Goal: Task Accomplishment & Management: Use online tool/utility

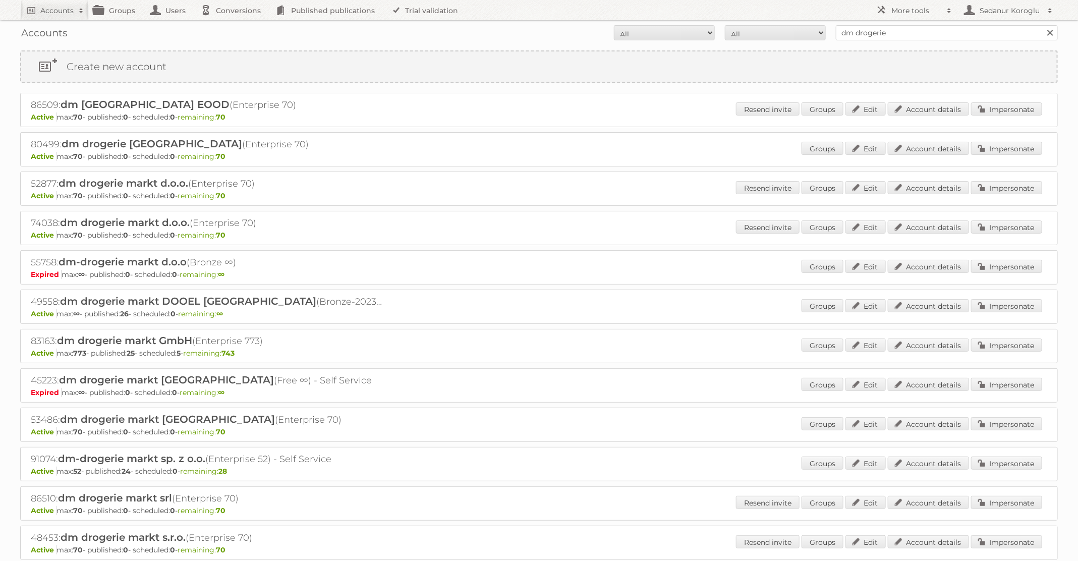
click at [944, 26] on input "dm drogerie" at bounding box center [947, 32] width 222 height 15
click at [942, 26] on input "dm drogerie" at bounding box center [947, 32] width 222 height 15
click at [943, 26] on input "dm drogerie" at bounding box center [947, 32] width 222 height 15
drag, startPoint x: 906, startPoint y: 32, endPoint x: 803, endPoint y: 32, distance: 102.9
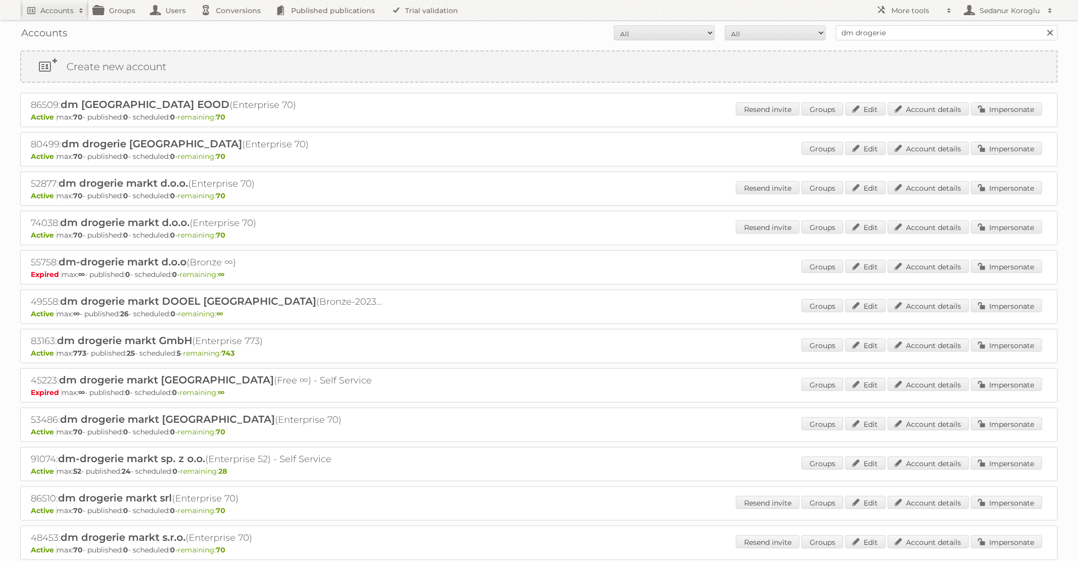
click at [803, 32] on form "All Active Expired Pending All Paid Trials Self service dm drogerie Search" at bounding box center [539, 32] width 1038 height 15
type input "Plus Retail"
click at [1042, 25] on input "Search" at bounding box center [1049, 32] width 15 height 15
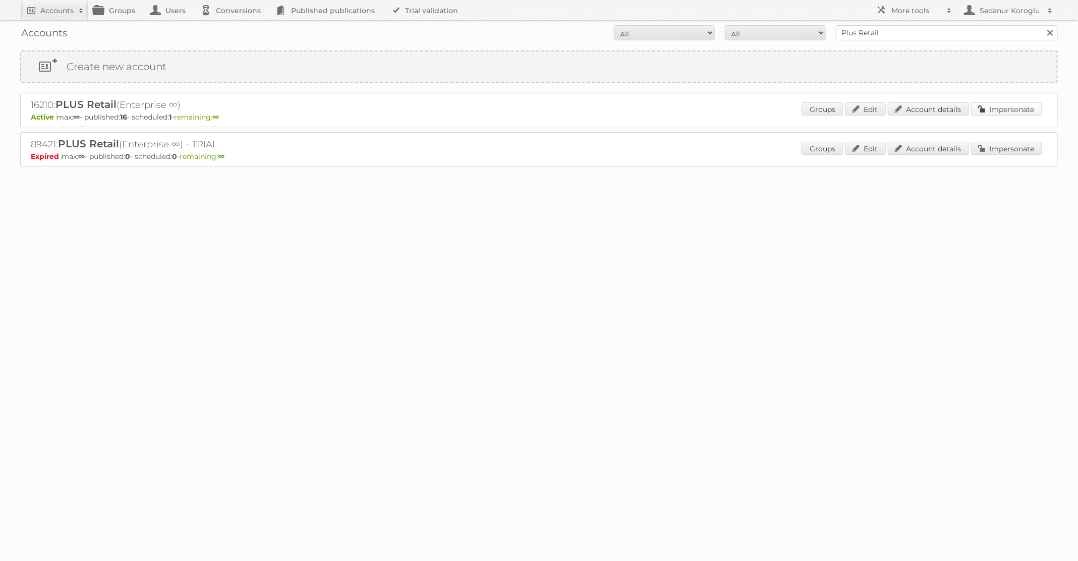
click at [1008, 110] on link "Impersonate" at bounding box center [1006, 108] width 71 height 13
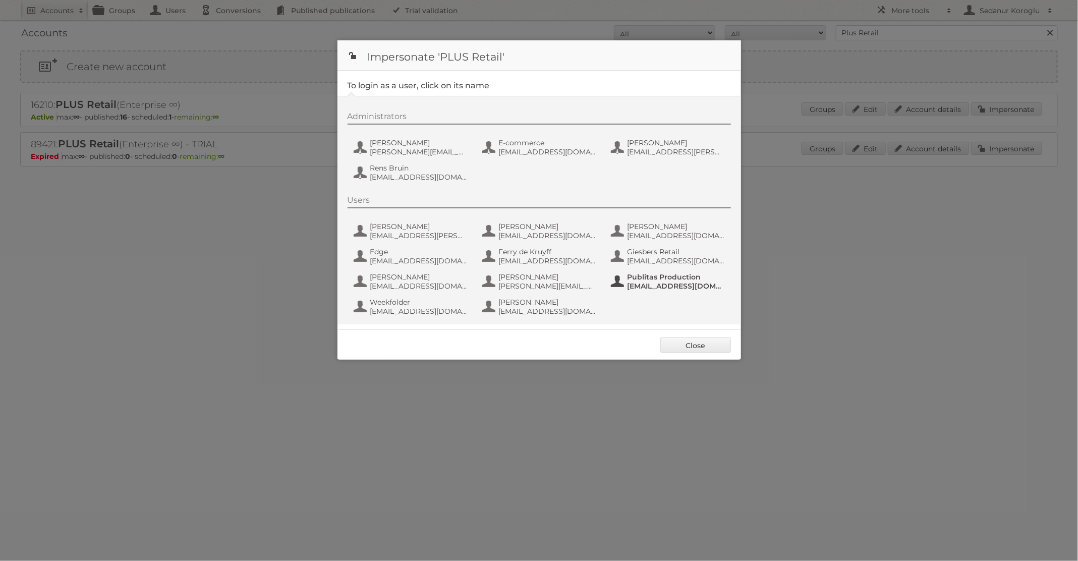
click at [657, 278] on span "Publitas Production" at bounding box center [676, 276] width 98 height 9
